Goal: Information Seeking & Learning: Learn about a topic

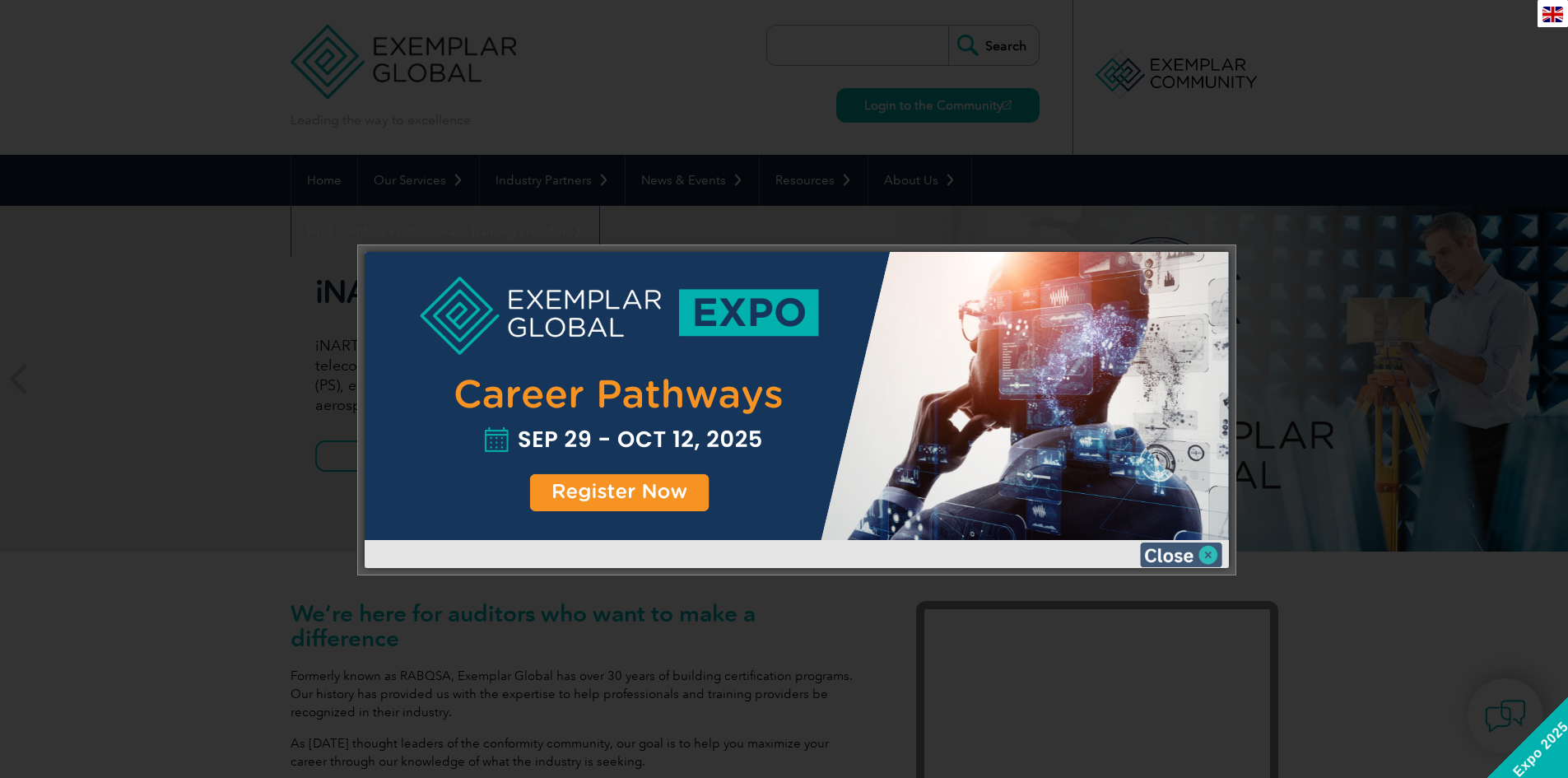
click at [1166, 549] on img at bounding box center [1180, 554] width 82 height 25
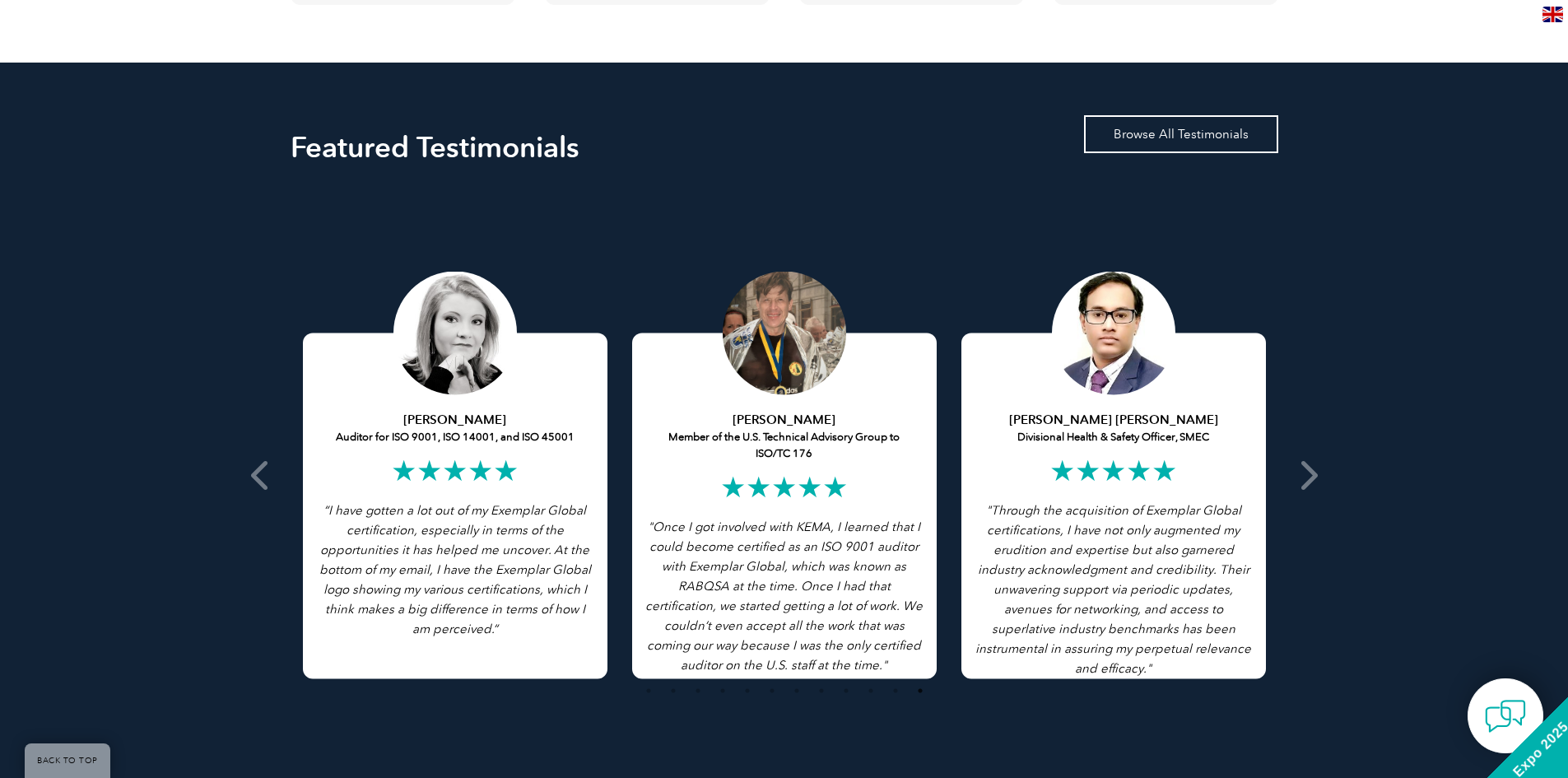
scroll to position [3044, 0]
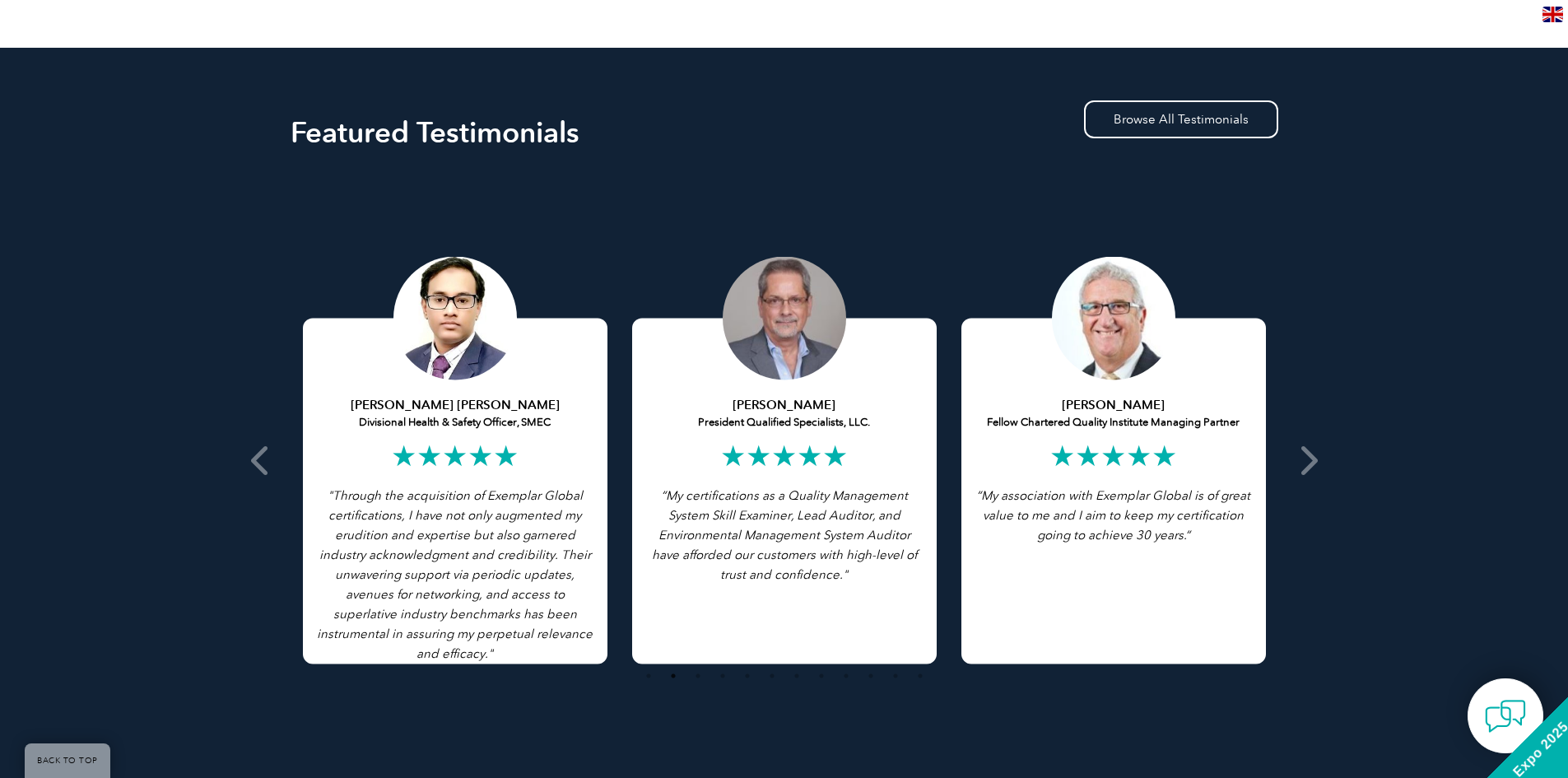
drag, startPoint x: 715, startPoint y: 495, endPoint x: 160, endPoint y: 564, distance: 559.3
click at [176, 564] on div "Featured Testimonials Browse All Testimonials [PERSON_NAME] Lead Auditor of Int…" at bounding box center [784, 425] width 1568 height 756
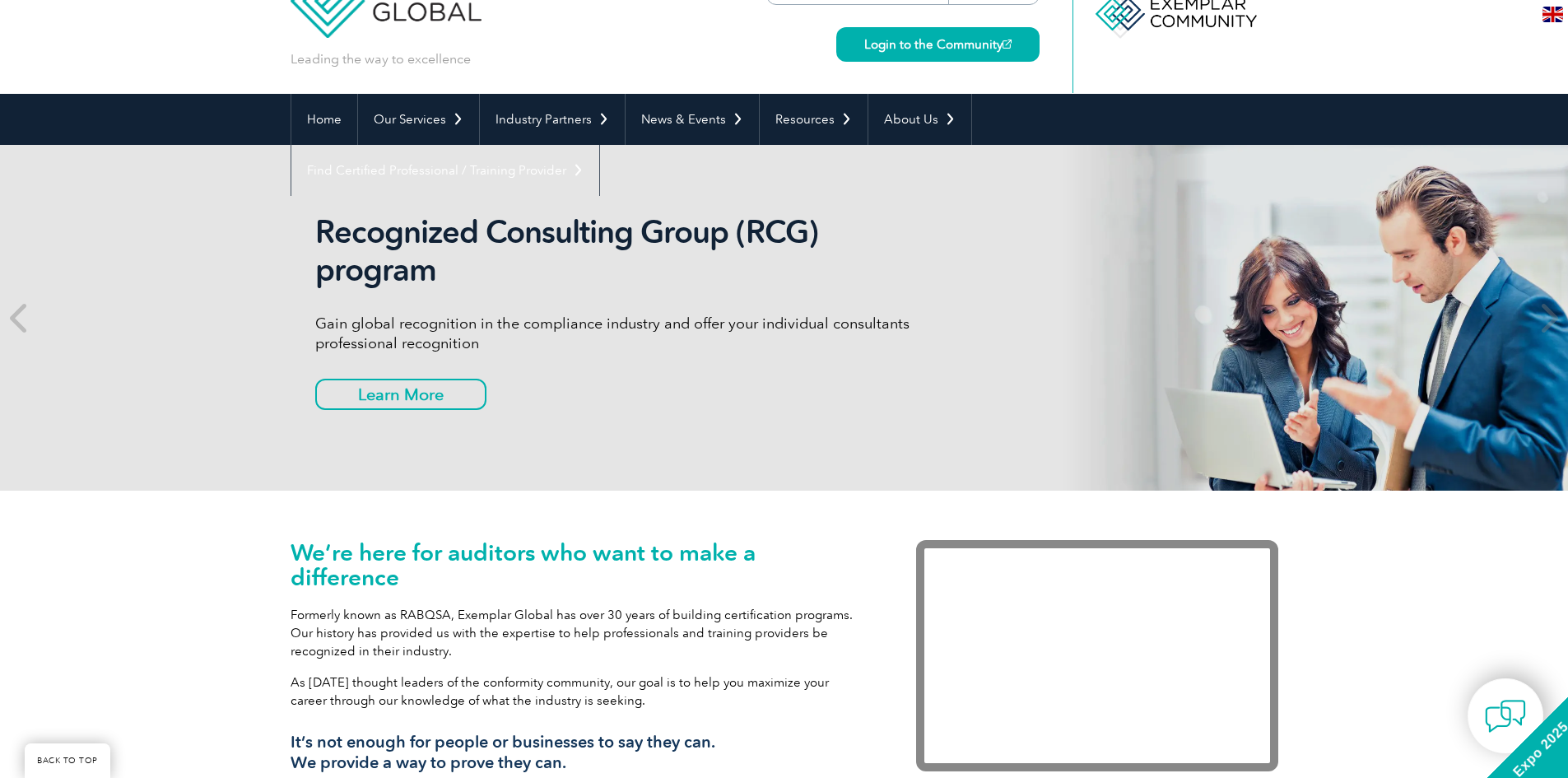
scroll to position [0, 0]
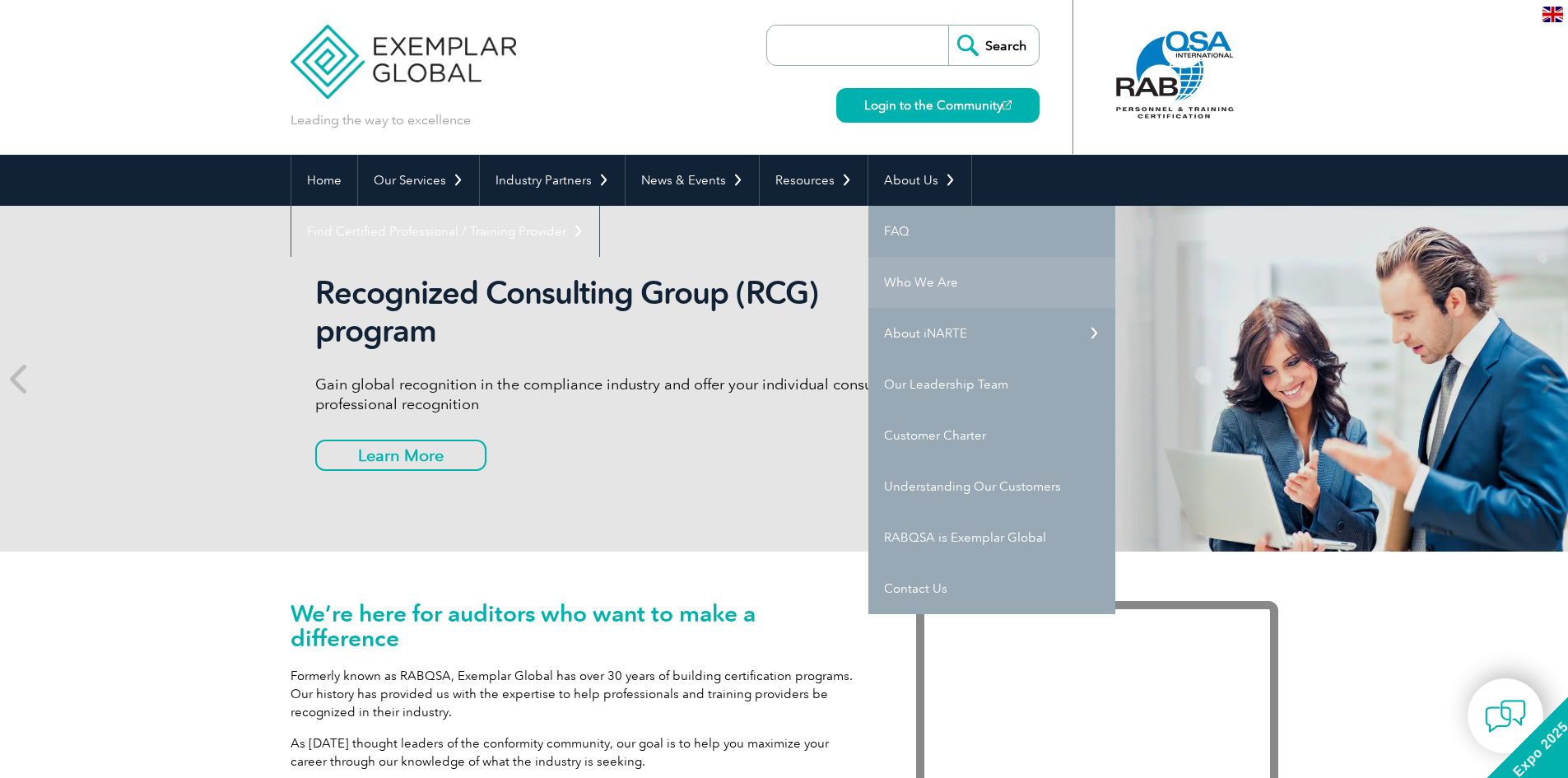
click at [932, 273] on link "Who We Are" at bounding box center [991, 282] width 247 height 51
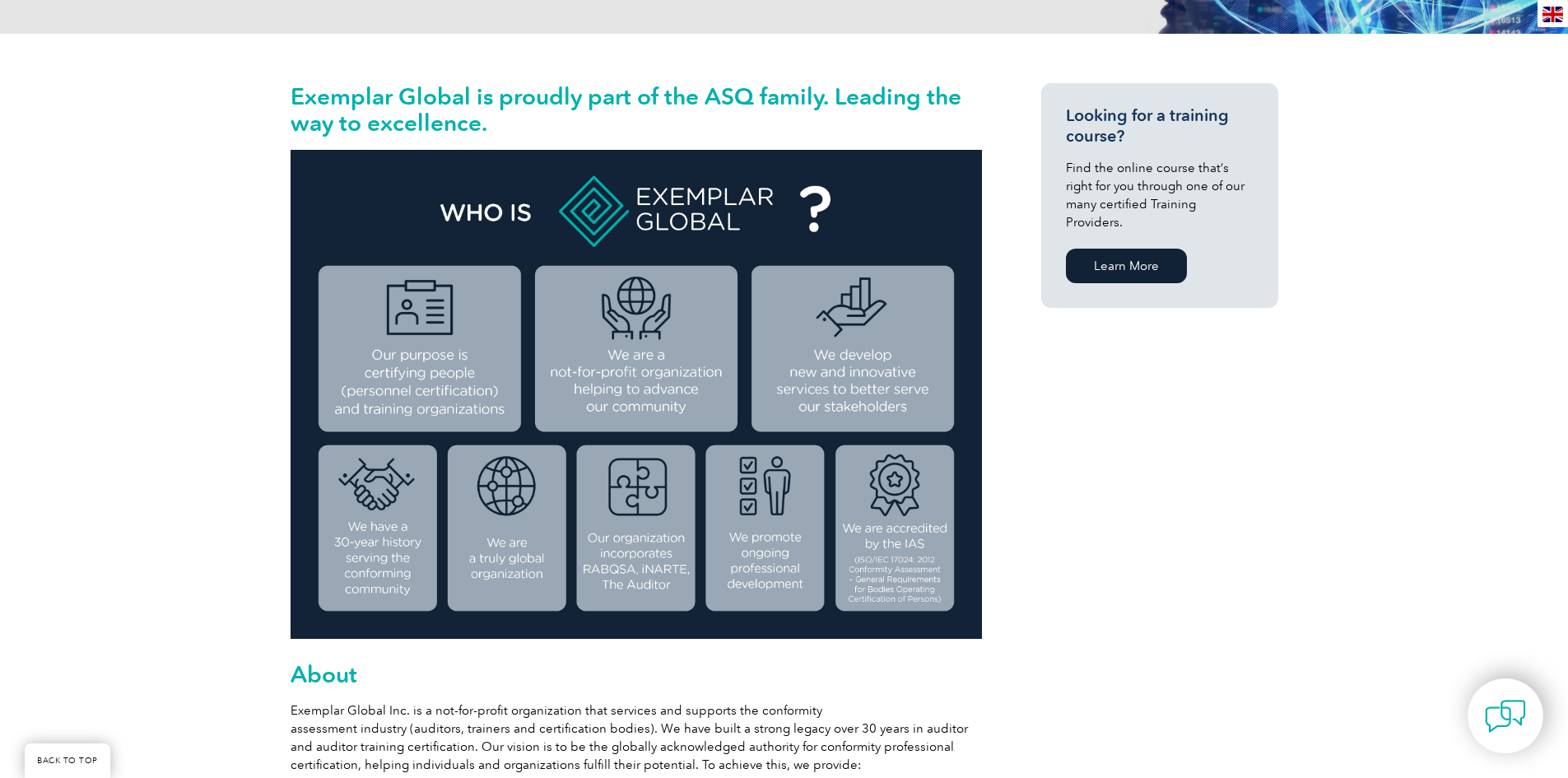
scroll to position [329, 0]
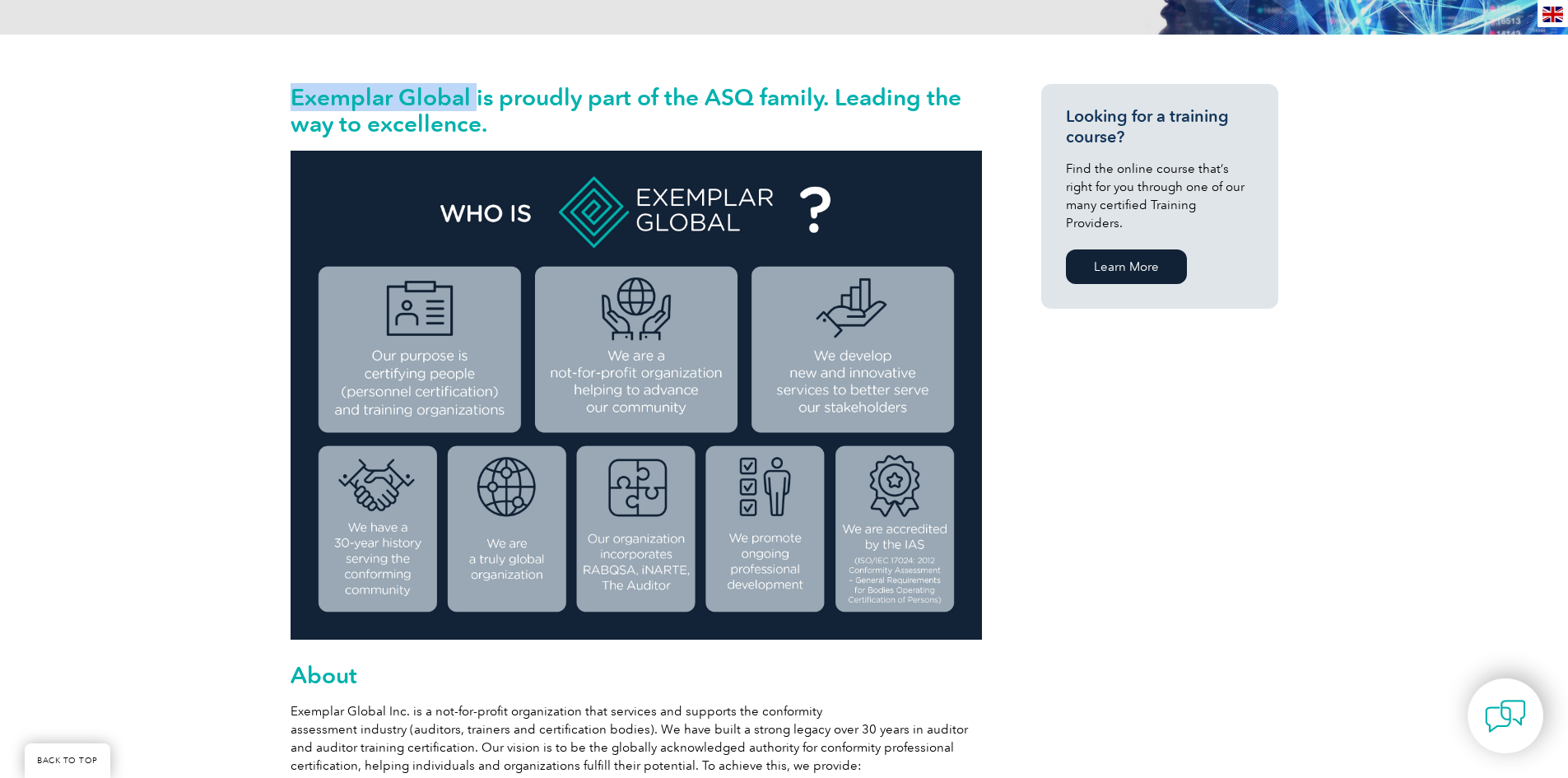
drag, startPoint x: 288, startPoint y: 91, endPoint x: 472, endPoint y: 99, distance: 184.2
copy h2 "Exemplar Global"
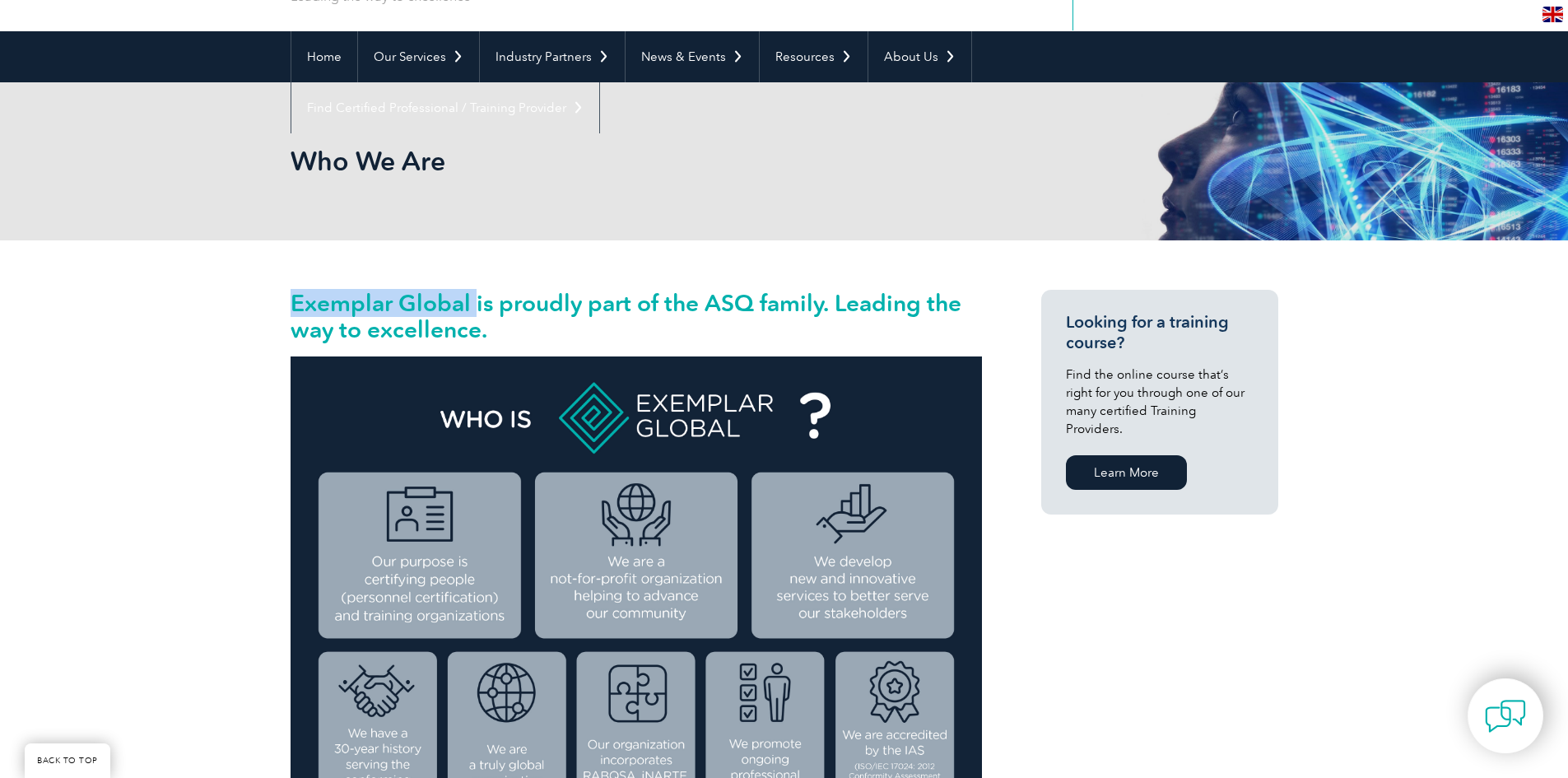
scroll to position [0, 0]
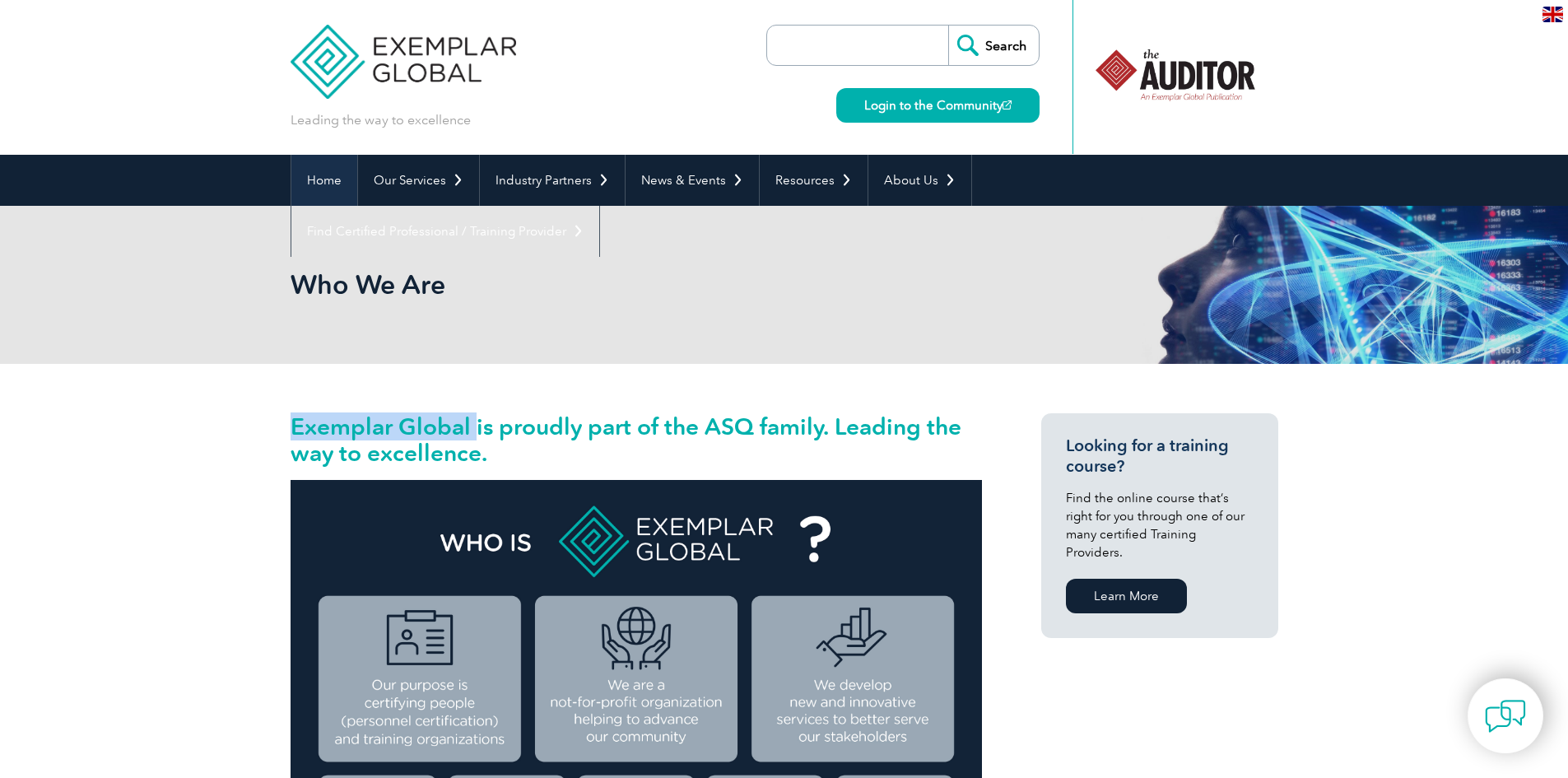
click at [310, 179] on link "Home" at bounding box center [323, 180] width 66 height 51
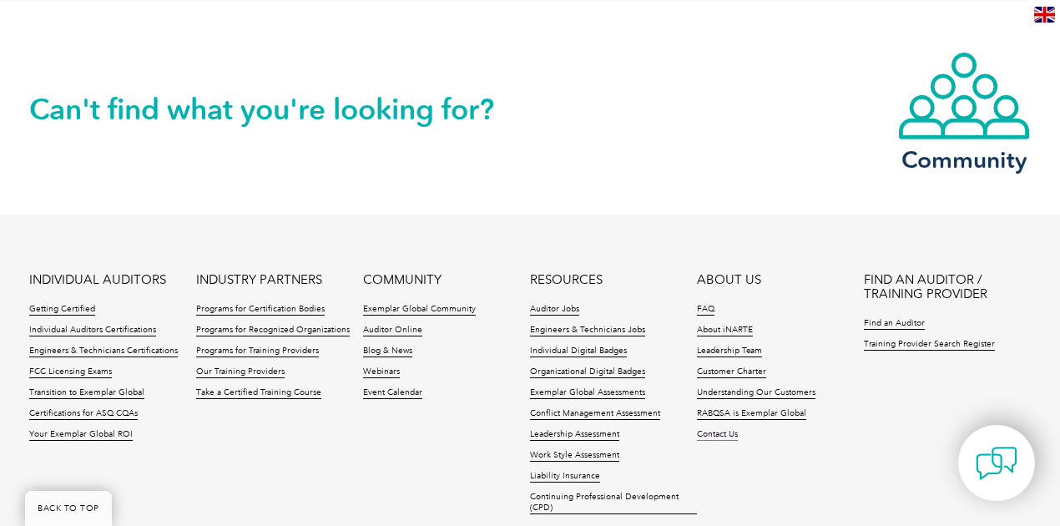
scroll to position [4005, 0]
